Goal: Transaction & Acquisition: Book appointment/travel/reservation

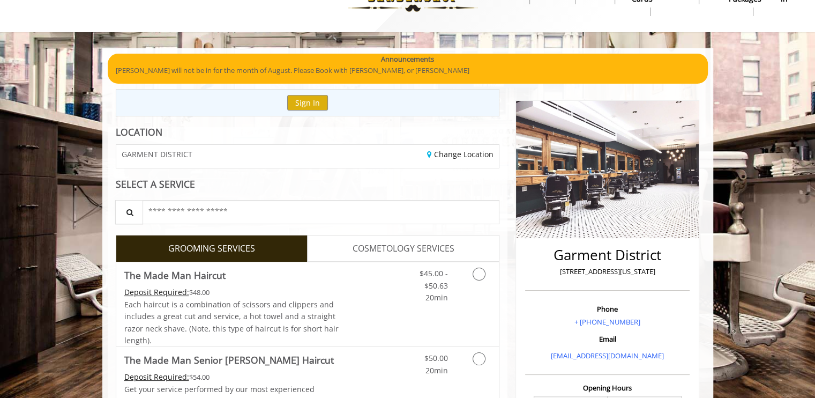
scroll to position [122, 0]
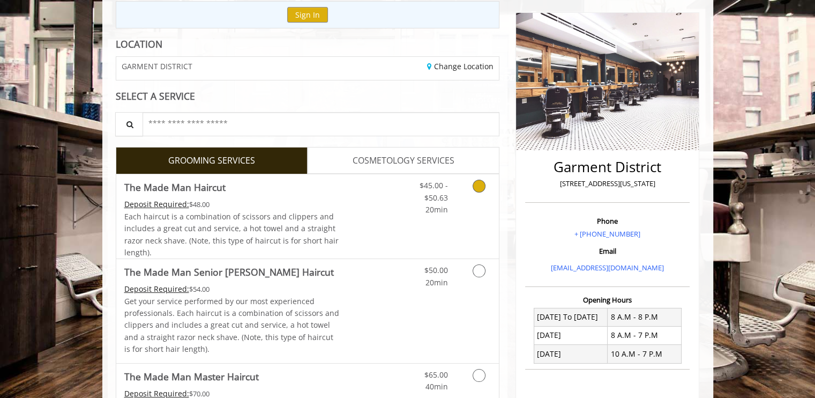
click at [485, 185] on icon "Grooming services" at bounding box center [479, 186] width 13 height 13
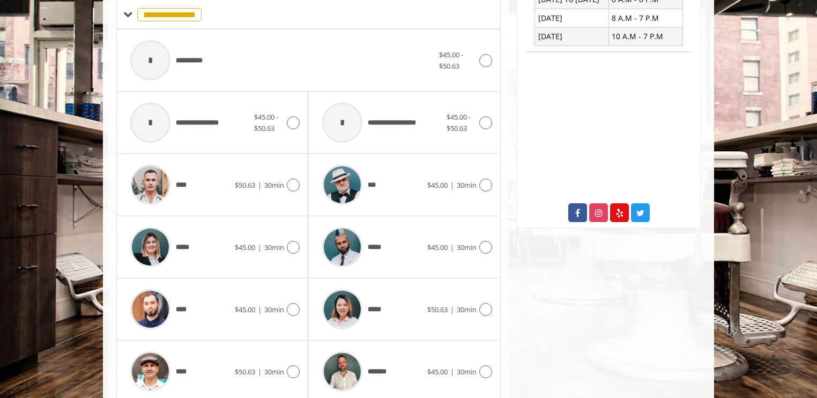
scroll to position [457, 0]
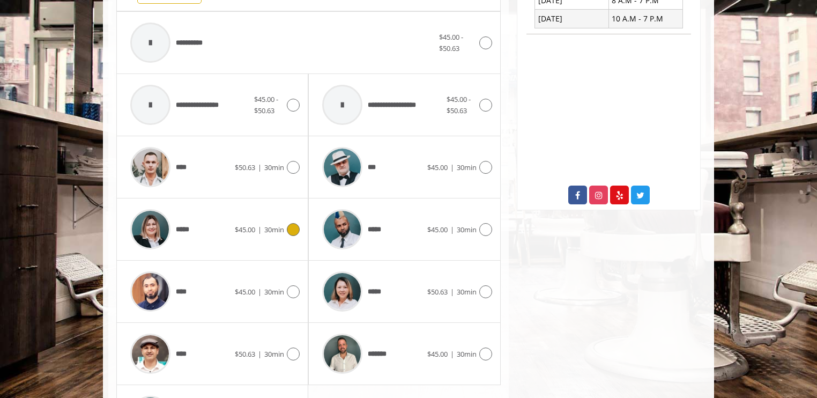
click at [289, 228] on icon at bounding box center [293, 229] width 13 height 13
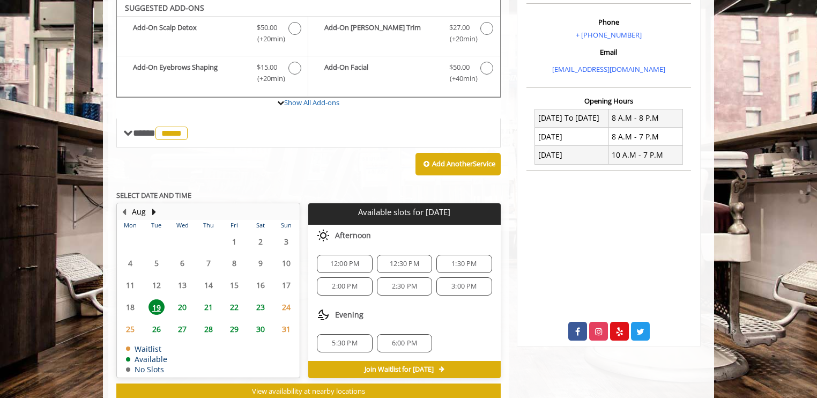
scroll to position [319, 0]
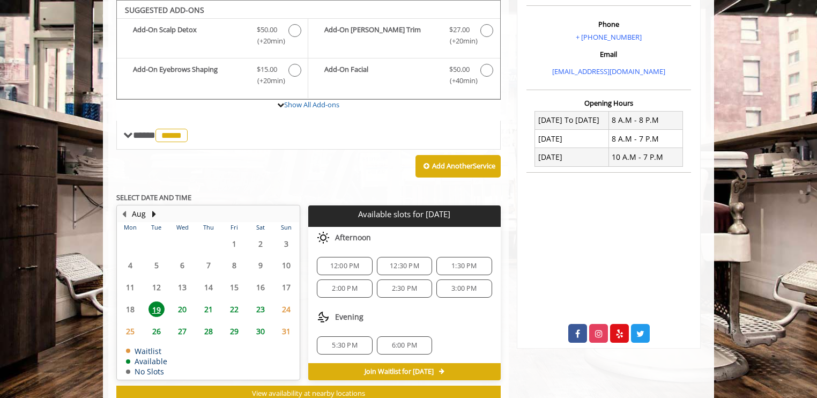
click at [180, 307] on span "20" at bounding box center [182, 309] width 16 height 16
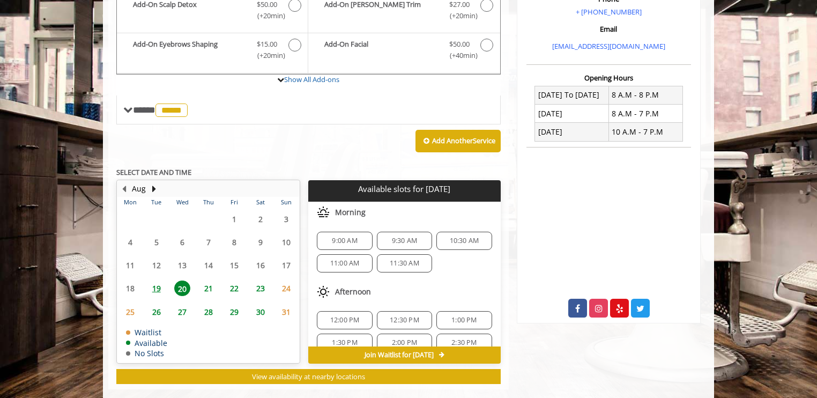
scroll to position [360, 0]
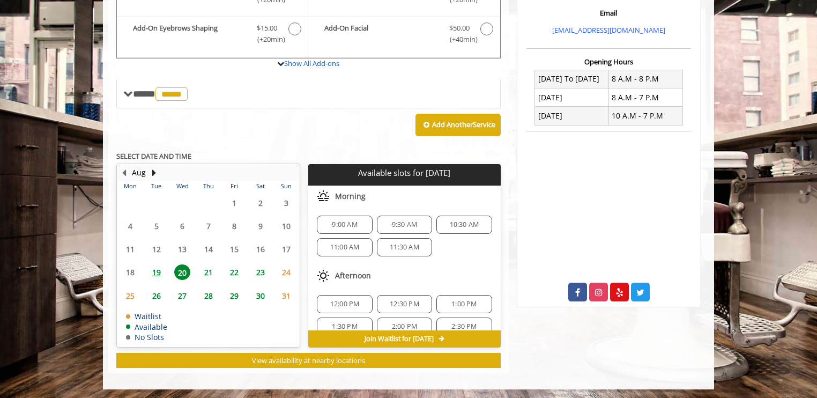
click at [159, 270] on span "19" at bounding box center [156, 272] width 16 height 16
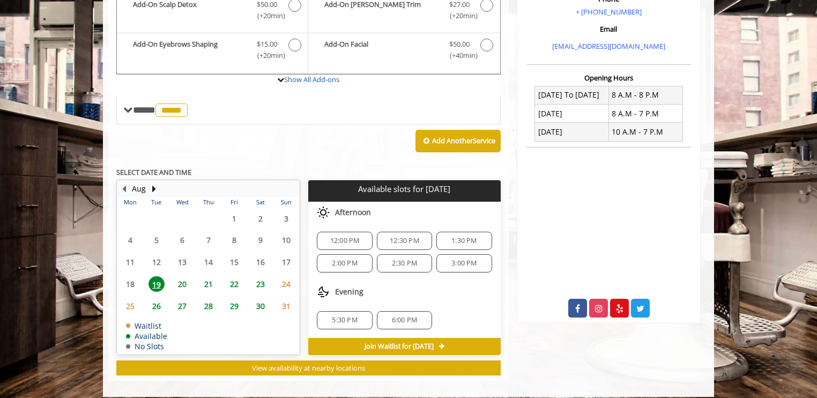
scroll to position [351, 0]
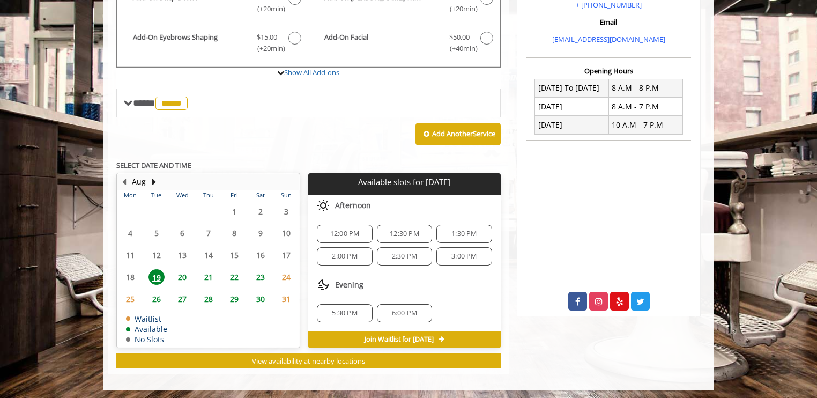
click at [471, 232] on span "1:30 PM" at bounding box center [463, 233] width 25 height 9
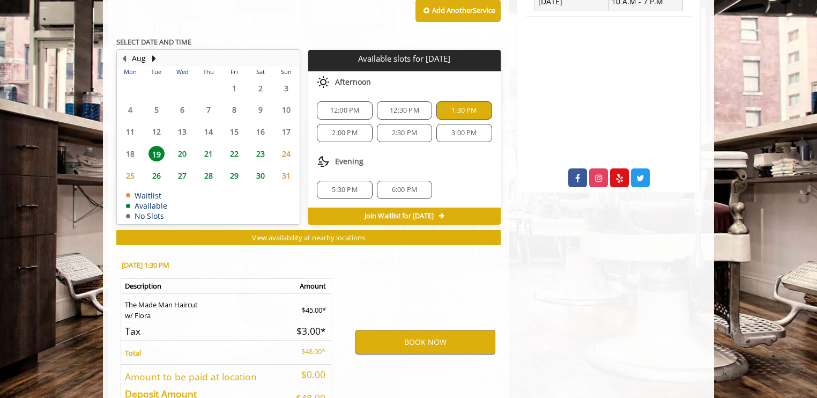
scroll to position [544, 0]
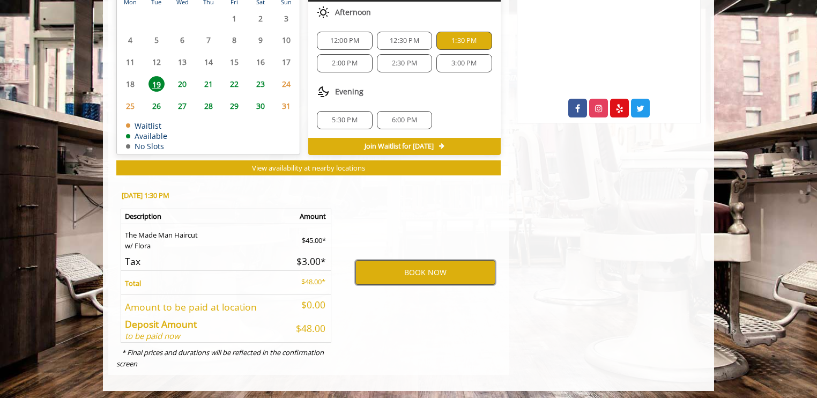
click at [422, 266] on button "BOOK NOW" at bounding box center [425, 272] width 140 height 25
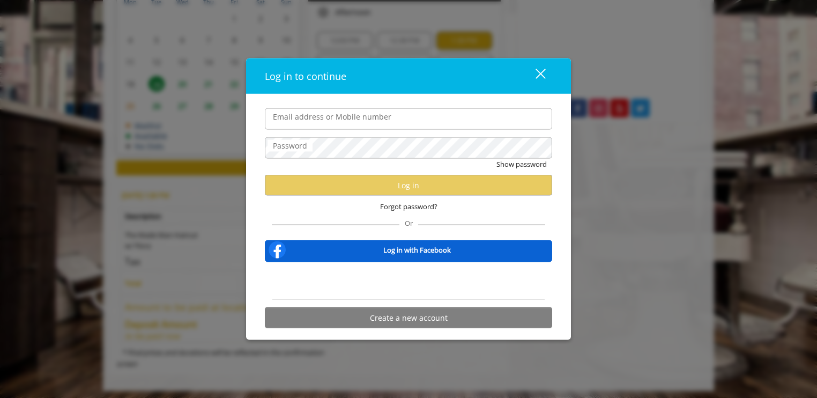
click at [286, 117] on input "Email address or Mobile number" at bounding box center [408, 118] width 287 height 21
type input "**********"
click at [405, 209] on span "Forgot password?" at bounding box center [408, 206] width 57 height 11
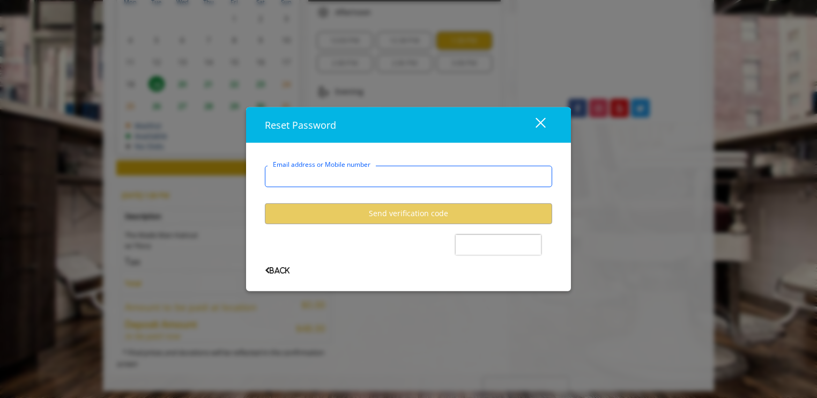
click at [302, 170] on input "Email address or Mobile number" at bounding box center [408, 175] width 287 height 21
type input "**********"
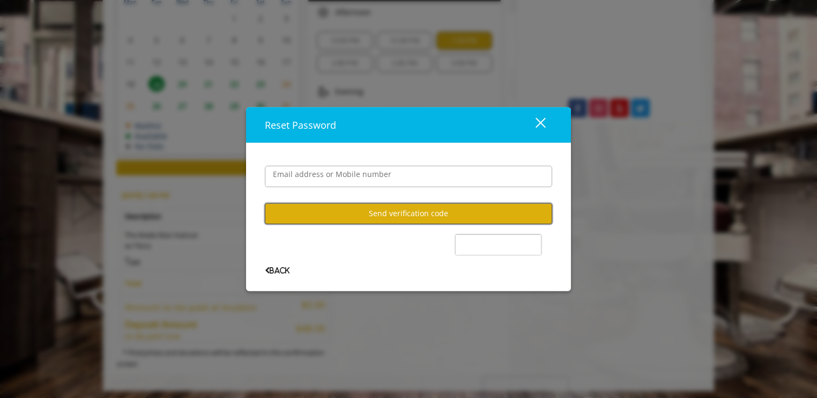
click at [425, 215] on button "Send verification code" at bounding box center [408, 213] width 287 height 21
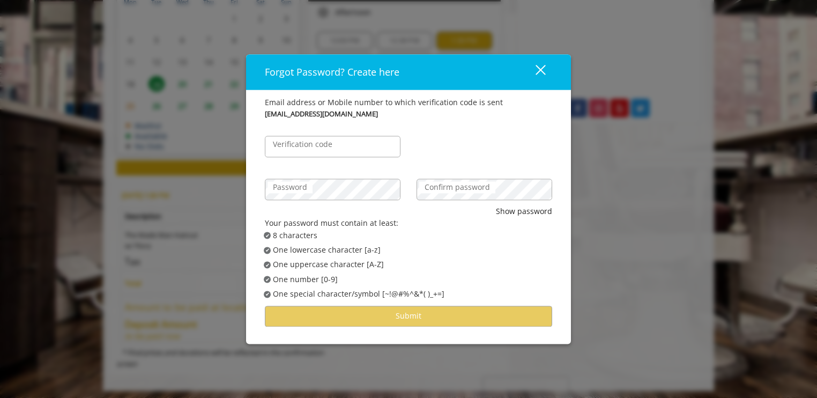
click at [282, 147] on label "Verification code" at bounding box center [302, 144] width 70 height 12
click at [282, 147] on input "Verification code" at bounding box center [333, 146] width 136 height 21
type input "******"
click at [285, 189] on label "Password" at bounding box center [289, 187] width 45 height 12
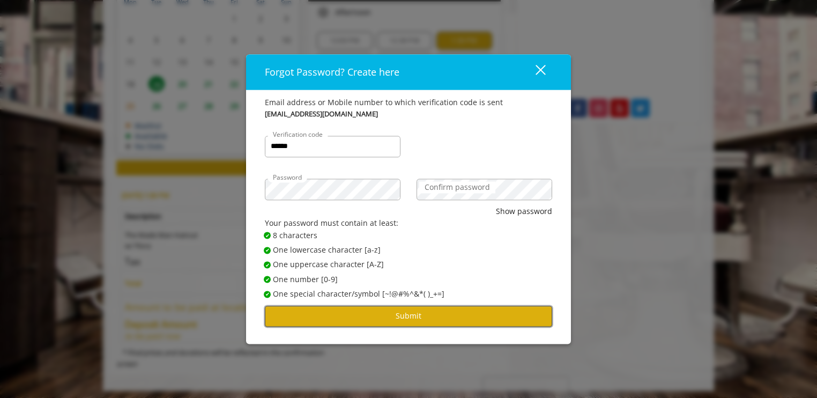
click at [408, 317] on button "Submit" at bounding box center [408, 316] width 287 height 21
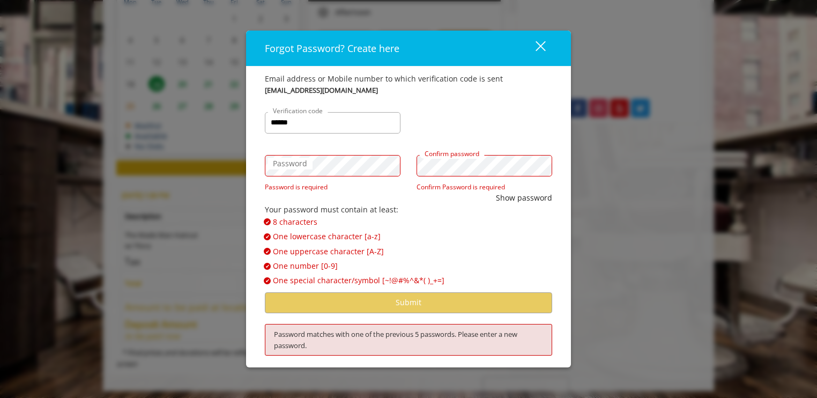
click at [281, 165] on label "Password" at bounding box center [289, 164] width 45 height 12
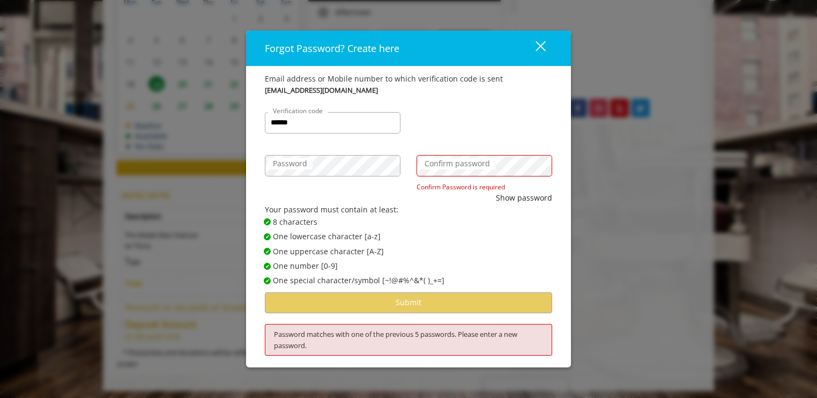
click at [433, 164] on label "Confirm password" at bounding box center [457, 164] width 76 height 12
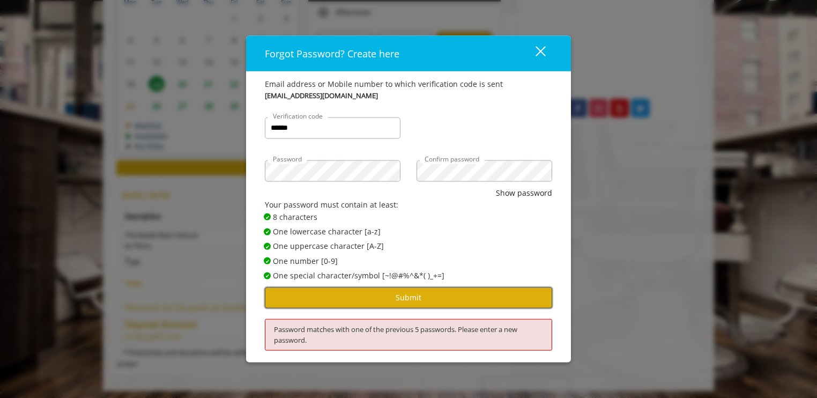
click at [411, 300] on button "Submit" at bounding box center [408, 297] width 287 height 21
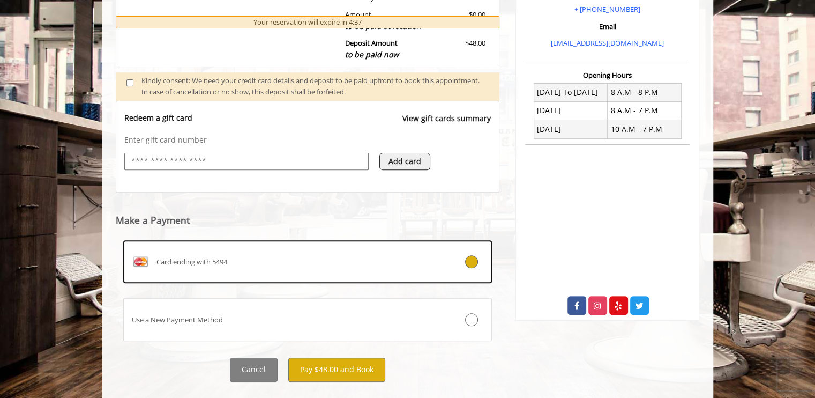
scroll to position [351, 0]
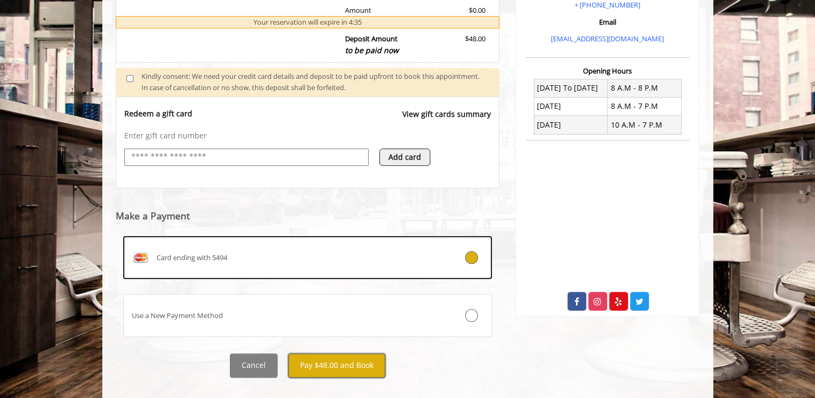
click at [333, 368] on button "Pay $48.00 and Book" at bounding box center [336, 365] width 97 height 24
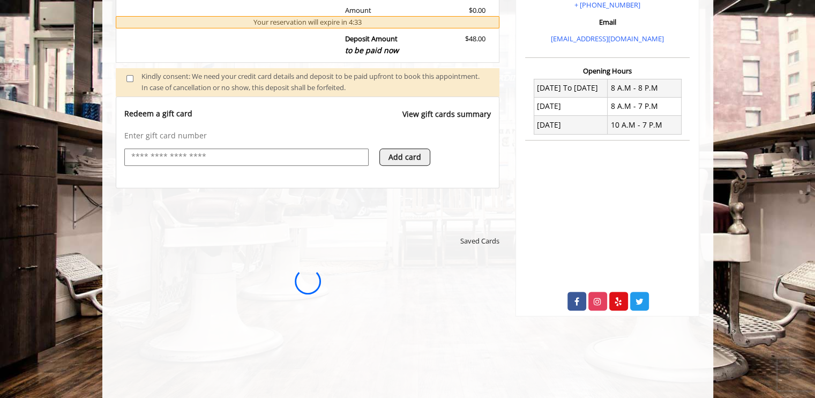
scroll to position [0, 0]
